Goal: Task Accomplishment & Management: Use online tool/utility

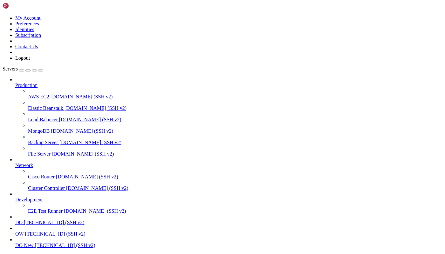
scroll to position [36, 0]
click at [33, 243] on span "DO New" at bounding box center [24, 245] width 18 height 5
click at [24, 231] on span "OW" at bounding box center [19, 233] width 8 height 5
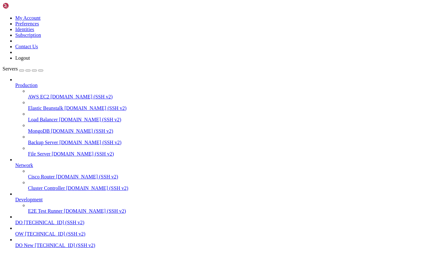
click at [24, 231] on span "OW" at bounding box center [19, 233] width 8 height 5
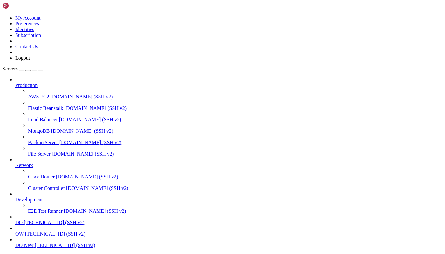
scroll to position [81, 0]
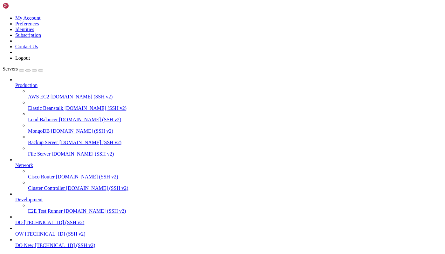
click at [3, 15] on icon at bounding box center [3, 15] width 0 height 0
click at [41, 71] on icon "button" at bounding box center [41, 71] width 0 height 0
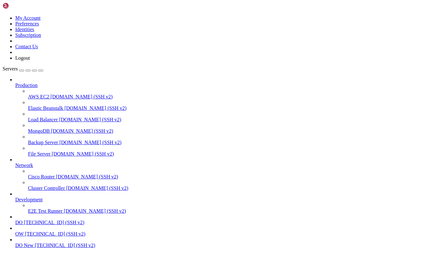
type input "/var/lib/docker/containers/ac166042bea5bf05309ffce148c2c296d591c0bef047336ec097…"
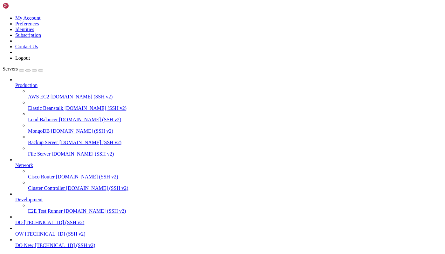
type textarea "{"log":"Auth Error Admin not found\n","stream":"stdout","time":"[DATE]T12:26:59…"
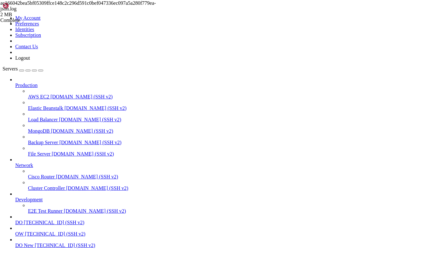
type input "/root"
